Goal: Find specific page/section: Find specific page/section

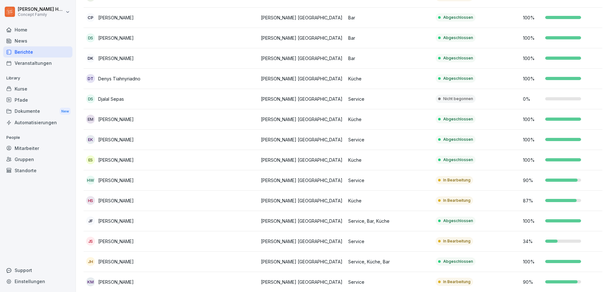
scroll to position [144, 0]
click at [17, 46] on div "Berichte" at bounding box center [37, 51] width 69 height 11
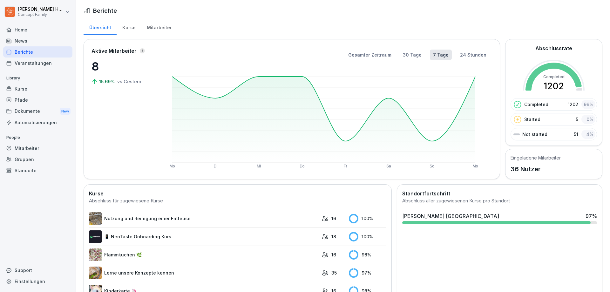
click at [163, 28] on div "Mitarbeiter" at bounding box center [159, 27] width 36 height 16
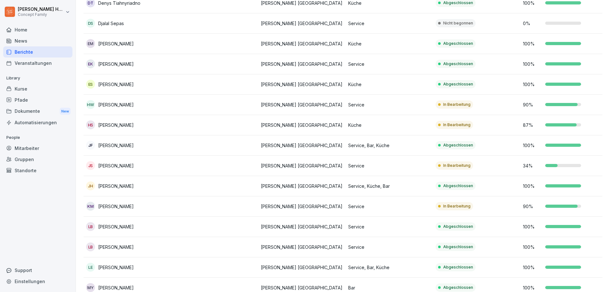
scroll to position [223, 0]
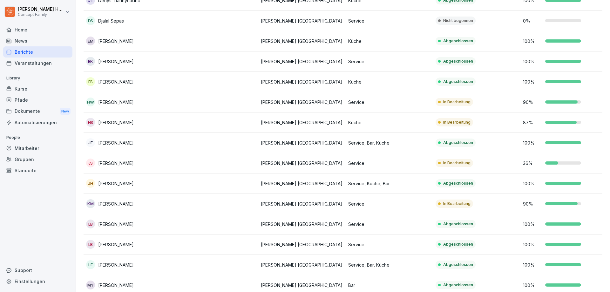
click at [30, 51] on div "Berichte" at bounding box center [37, 51] width 69 height 11
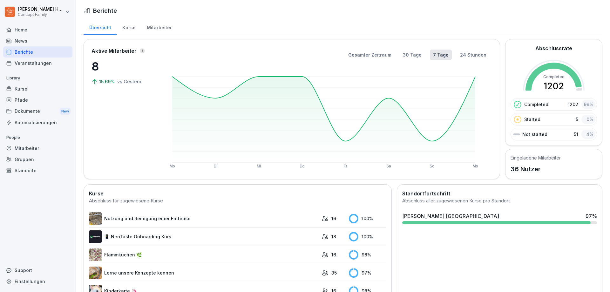
click at [155, 26] on div "Mitarbeiter" at bounding box center [159, 27] width 36 height 16
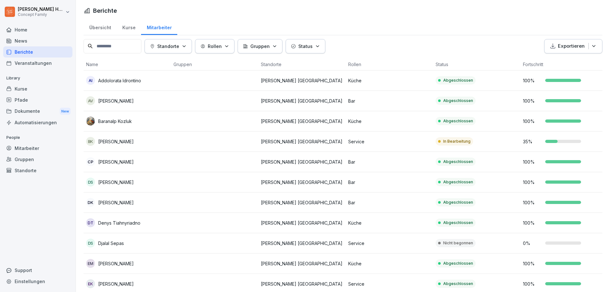
scroll to position [254, 0]
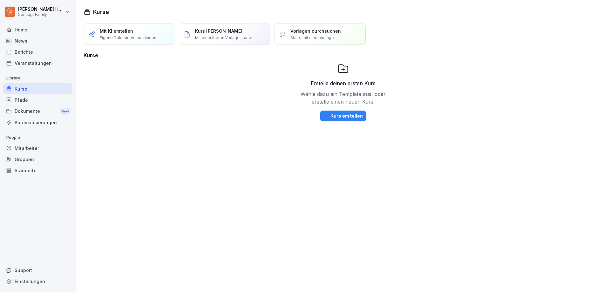
click at [22, 53] on div "Berichte" at bounding box center [37, 51] width 69 height 11
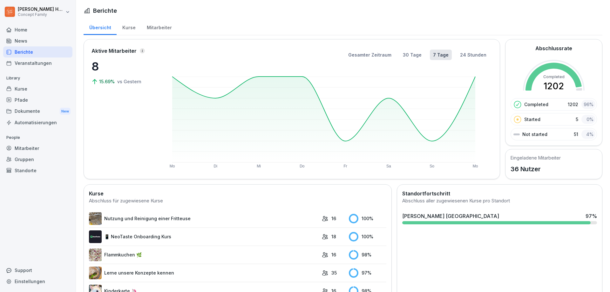
click at [153, 34] on div "Mitarbeiter" at bounding box center [159, 27] width 36 height 16
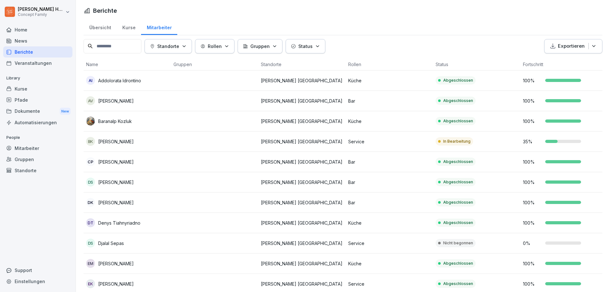
click at [155, 31] on div "Mitarbeiter" at bounding box center [159, 27] width 36 height 16
click at [309, 142] on p "[PERSON_NAME] [GEOGRAPHIC_DATA]" at bounding box center [302, 141] width 82 height 7
